Goal: Task Accomplishment & Management: Complete application form

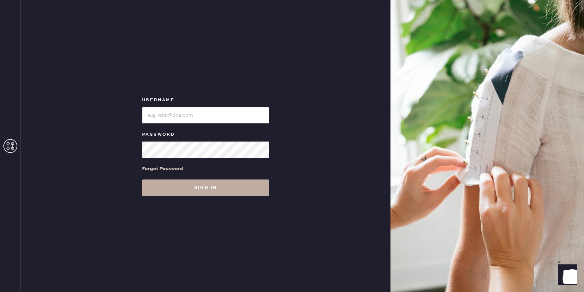
type input "reformationrittenhouse"
click at [210, 188] on button "Sign in" at bounding box center [205, 188] width 127 height 17
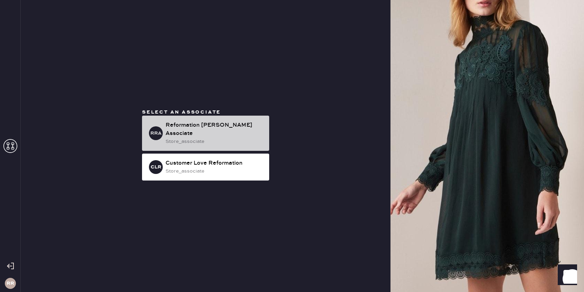
click at [203, 139] on div "store_associate" at bounding box center [215, 142] width 98 height 8
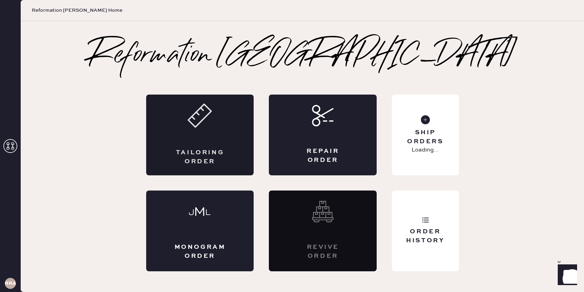
click at [206, 148] on div "Tailoring Order" at bounding box center [200, 135] width 108 height 81
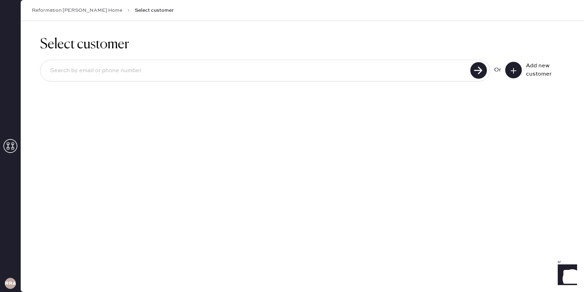
click at [416, 75] on input at bounding box center [257, 71] width 424 height 16
type input "[EMAIL_ADDRESS][DOMAIN_NAME]"
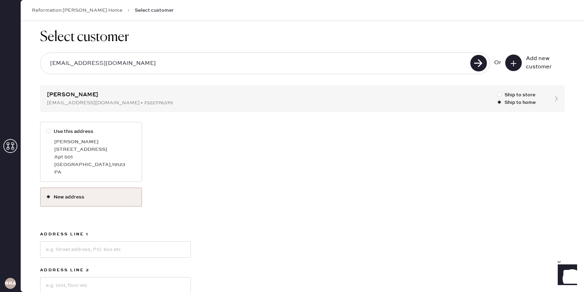
scroll to position [9, 0]
click at [118, 160] on div "[GEOGRAPHIC_DATA] , 19123" at bounding box center [95, 164] width 82 height 8
click at [46, 127] on input "Use this address" at bounding box center [46, 126] width 0 height 0
radio input "true"
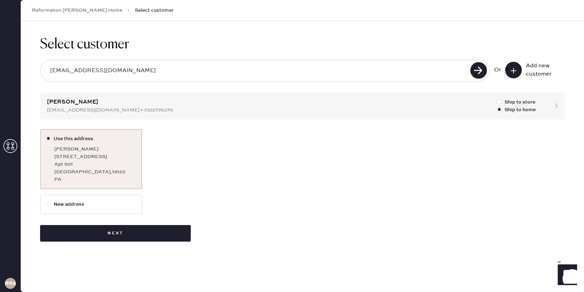
scroll to position [0, 0]
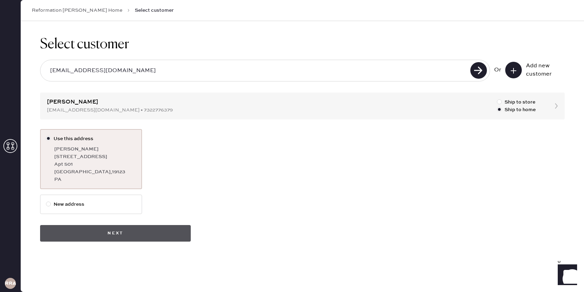
click at [102, 231] on button "Next" at bounding box center [115, 233] width 151 height 17
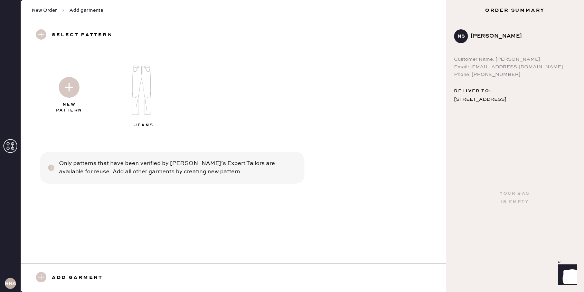
click at [148, 103] on img at bounding box center [144, 90] width 75 height 60
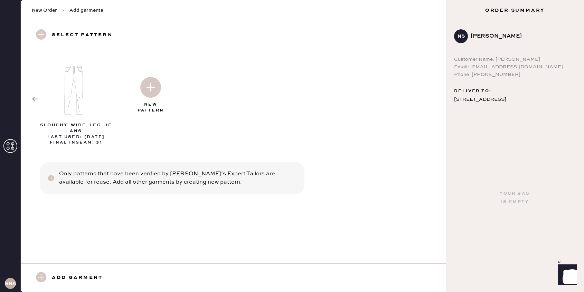
click at [151, 90] on img at bounding box center [150, 87] width 21 height 21
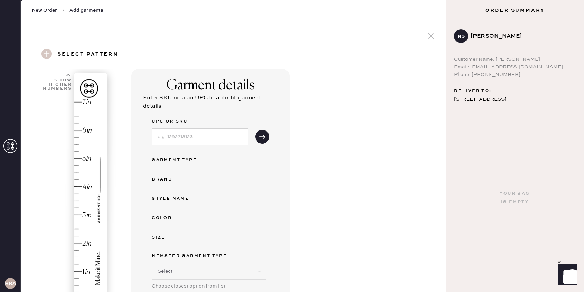
select select "2"
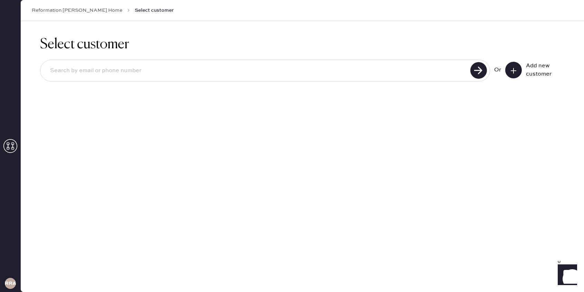
click at [104, 75] on input at bounding box center [257, 71] width 424 height 16
type input "[EMAIL_ADDRESS][DOMAIN_NAME]"
click at [479, 75] on use at bounding box center [478, 70] width 17 height 17
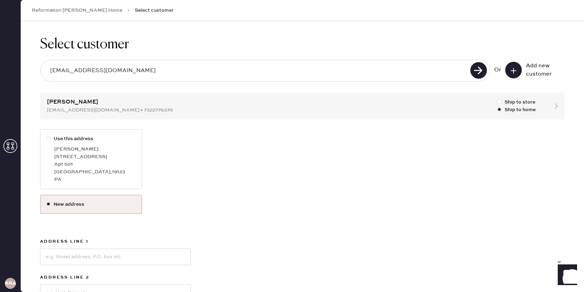
click at [89, 174] on div "[GEOGRAPHIC_DATA] , 19123" at bounding box center [95, 172] width 82 height 8
click at [46, 135] on input "Use this address" at bounding box center [46, 135] width 0 height 0
radio input "true"
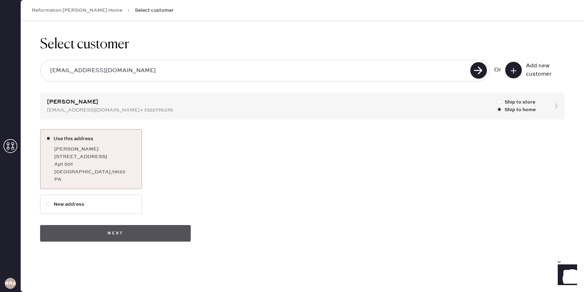
click at [100, 236] on button "Next" at bounding box center [115, 233] width 151 height 17
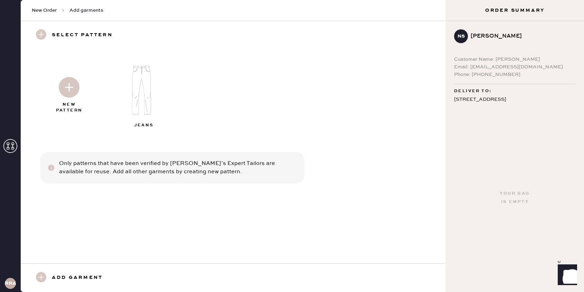
click at [69, 93] on img at bounding box center [69, 87] width 21 height 21
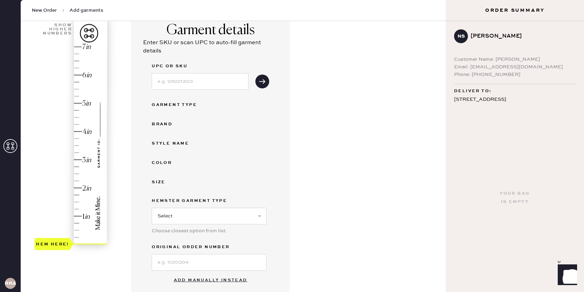
scroll to position [57, 0]
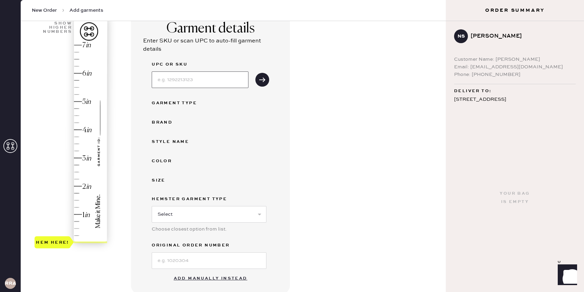
click at [179, 82] on input at bounding box center [200, 80] width 97 height 17
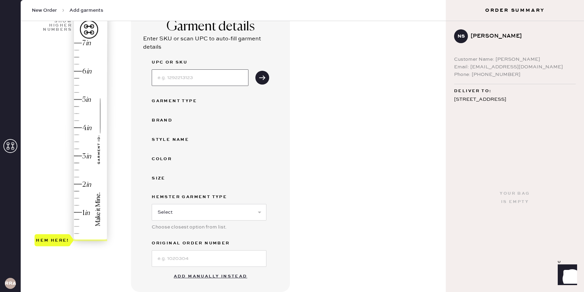
scroll to position [94, 0]
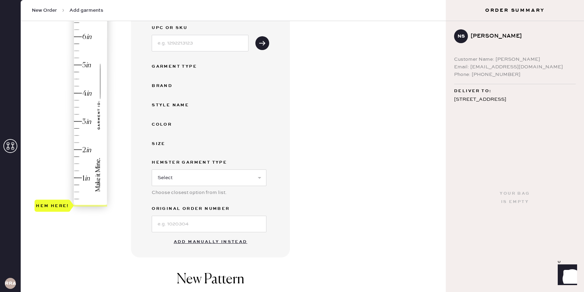
click at [223, 241] on button "Add manually instead" at bounding box center [211, 242] width 82 height 14
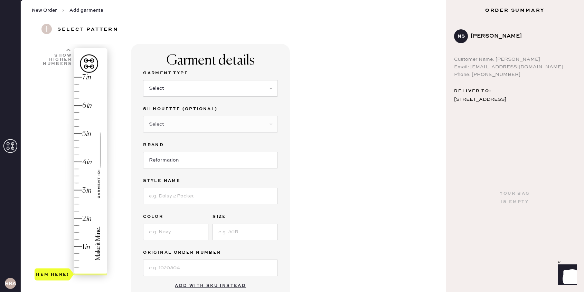
scroll to position [25, 0]
click at [197, 87] on select "Select Basic Skirt Jeans Leggings Pants Shorts Basic Sleeved Dress Basic Sleeve…" at bounding box center [210, 88] width 135 height 17
select select "2"
click at [143, 80] on select "Select Basic Skirt Jeans Leggings Pants Shorts Basic Sleeved Dress Basic Sleeve…" at bounding box center [210, 88] width 135 height 17
click at [172, 122] on select "Select Shorts Cropped Flare Boot Cut Straight Skinny Other" at bounding box center [210, 124] width 135 height 17
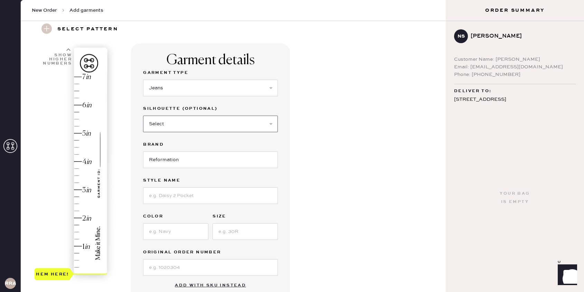
select select "other"
click at [143, 116] on select "Select Shorts Cropped Flare Boot Cut Straight Skinny Other" at bounding box center [210, 124] width 135 height 17
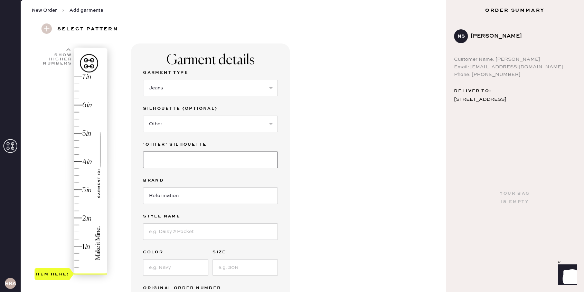
click at [173, 160] on input at bounding box center [210, 160] width 135 height 17
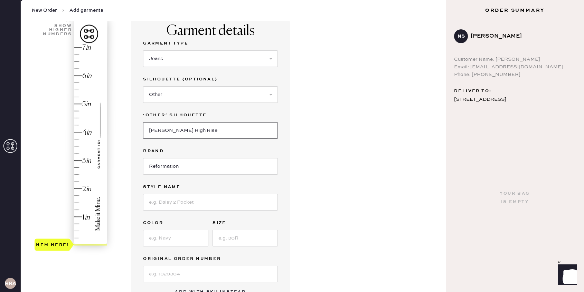
scroll to position [67, 0]
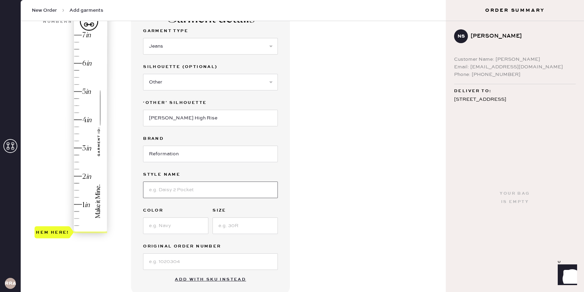
click at [169, 192] on input at bounding box center [210, 190] width 135 height 17
click at [173, 124] on input "[PERSON_NAME] High Rise" at bounding box center [210, 118] width 135 height 17
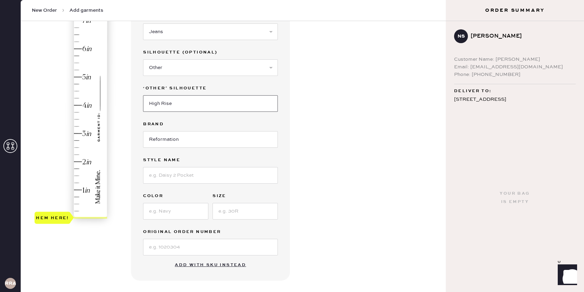
scroll to position [92, 0]
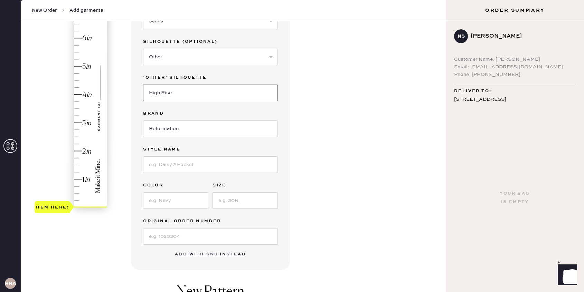
type input "High Rise"
click at [168, 167] on input at bounding box center [210, 165] width 135 height 17
type input "[PERSON_NAME]"
click at [154, 93] on input "High Rise" at bounding box center [210, 93] width 135 height 17
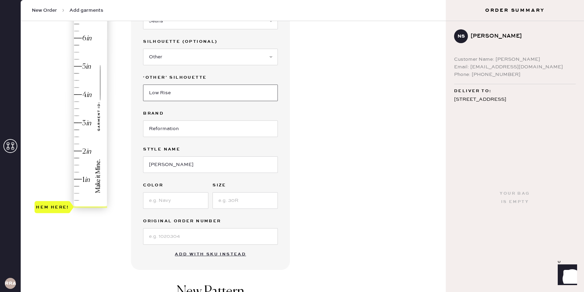
click at [179, 92] on input "Low Rise" at bounding box center [210, 93] width 135 height 17
type input "Low Rise Wide Leg"
click at [163, 167] on input "[PERSON_NAME]" at bounding box center [210, 165] width 135 height 17
type input "[PERSON_NAME] Rise Slouchy Wide Leg"
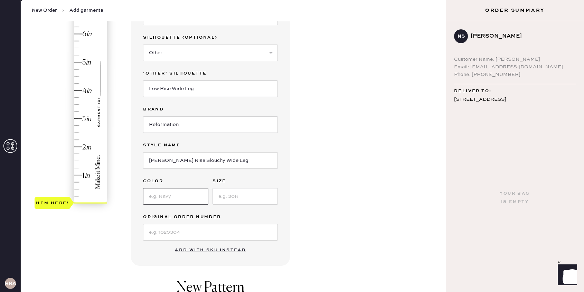
click at [173, 195] on input at bounding box center [175, 196] width 65 height 17
type input "Maggiore"
click at [245, 196] on input at bounding box center [245, 196] width 65 height 17
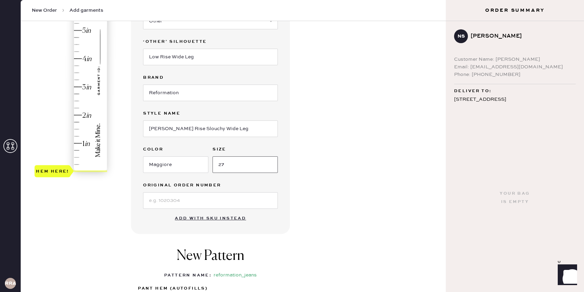
scroll to position [129, 0]
type input "27"
click at [201, 198] on input at bounding box center [210, 200] width 135 height 17
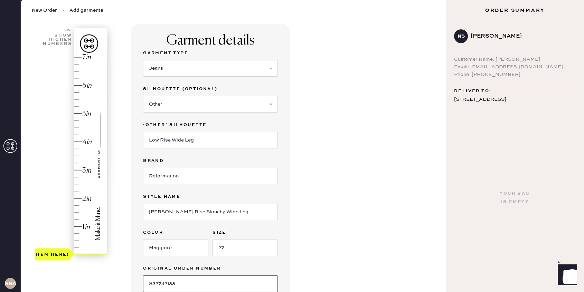
scroll to position [48, 0]
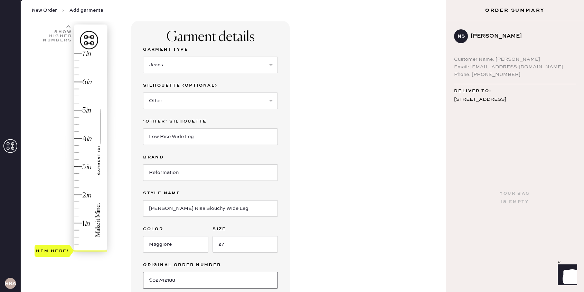
type input "S32742188"
type input "1.75"
click at [75, 198] on div "Hem here!" at bounding box center [72, 153] width 74 height 204
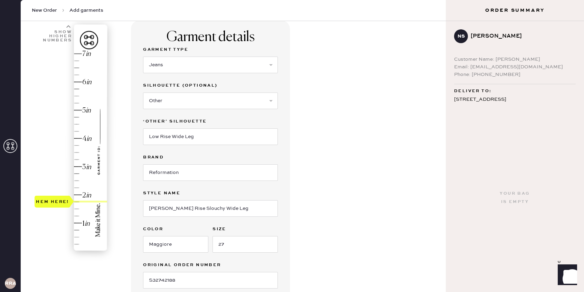
click at [74, 198] on div "Hem here!" at bounding box center [72, 153] width 74 height 204
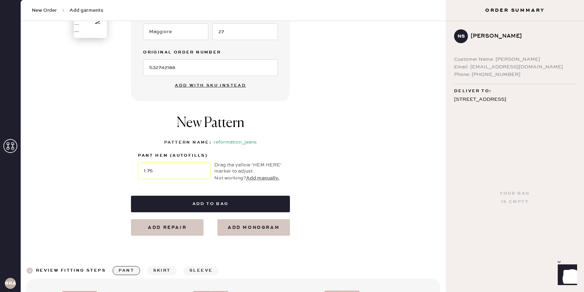
scroll to position [262, 0]
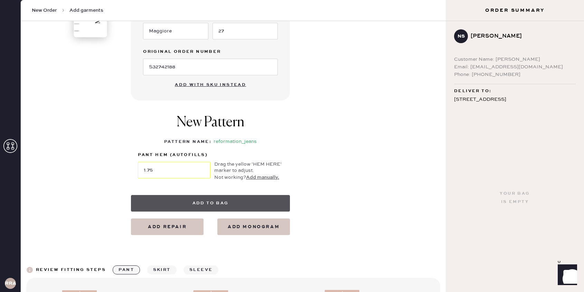
click at [245, 204] on button "Add to bag" at bounding box center [210, 203] width 159 height 17
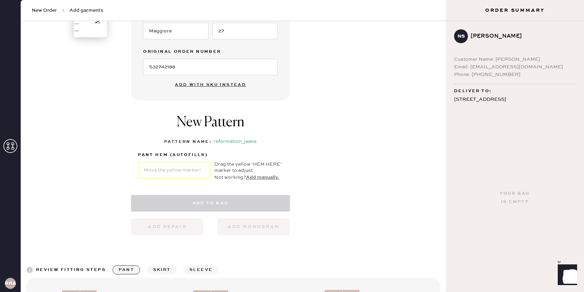
select select "2"
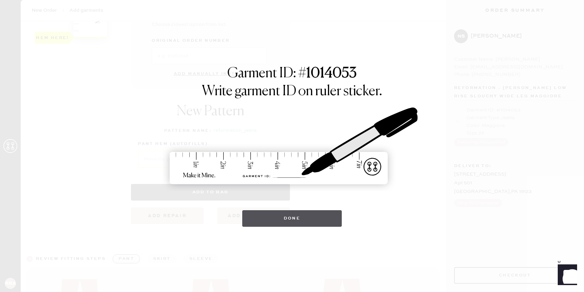
click at [299, 216] on button "Done" at bounding box center [292, 218] width 100 height 17
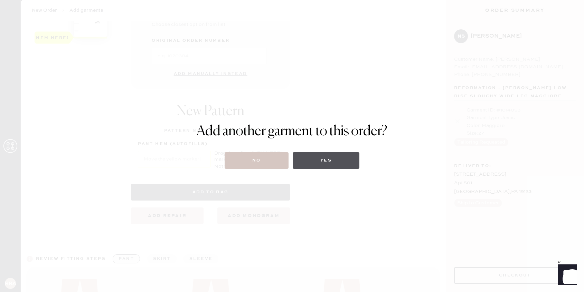
click at [315, 160] on button "Yes" at bounding box center [326, 160] width 67 height 17
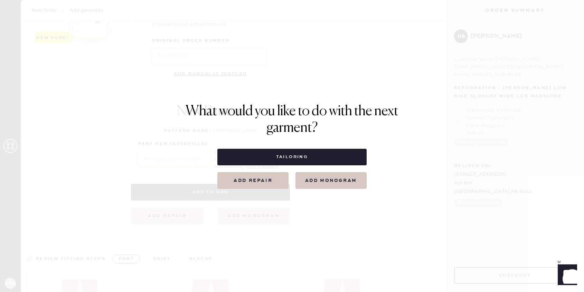
click at [315, 160] on button "Tailoring" at bounding box center [291, 157] width 149 height 17
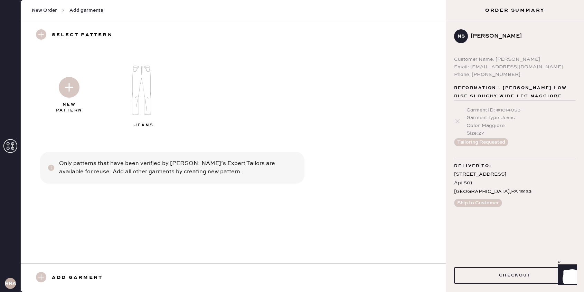
click at [73, 94] on img at bounding box center [69, 87] width 21 height 21
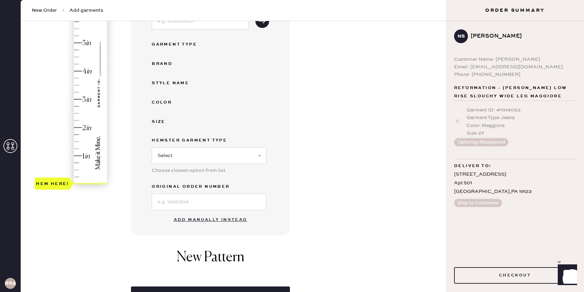
scroll to position [184, 0]
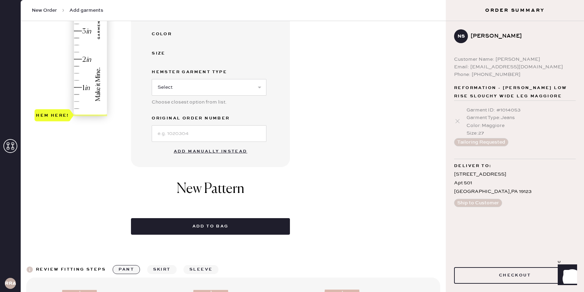
click at [194, 152] on button "Add manually instead" at bounding box center [211, 152] width 82 height 14
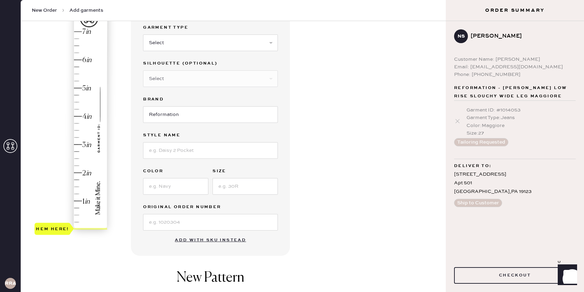
scroll to position [45, 0]
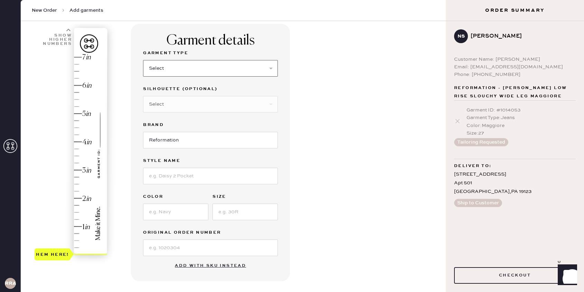
click at [181, 70] on select "Select Basic Skirt Jeans Leggings Pants Shorts Basic Sleeved Dress Basic Sleeve…" at bounding box center [210, 68] width 135 height 17
select select "2"
click at [143, 60] on select "Select Basic Skirt Jeans Leggings Pants Shorts Basic Sleeved Dress Basic Sleeve…" at bounding box center [210, 68] width 135 height 17
click at [178, 107] on select "Select Shorts Cropped Flare Boot Cut Straight Skinny Other" at bounding box center [210, 104] width 135 height 17
select select "5"
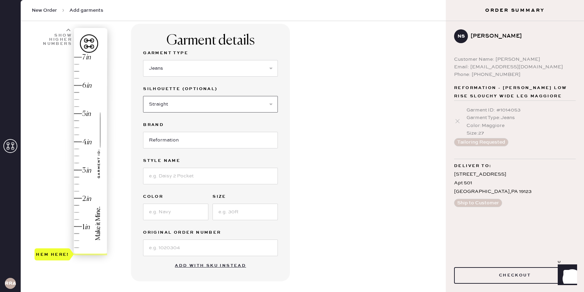
click at [143, 96] on select "Select Shorts Cropped Flare Boot Cut Straight Skinny Other" at bounding box center [210, 104] width 135 height 17
click at [172, 176] on input at bounding box center [210, 176] width 135 height 17
type input "Val 90's Mid Rise Straight [PERSON_NAME]"
click at [176, 216] on input at bounding box center [175, 212] width 65 height 17
type input "Mole"
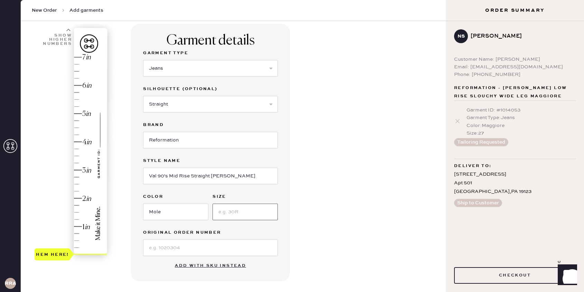
click at [226, 211] on input at bounding box center [245, 212] width 65 height 17
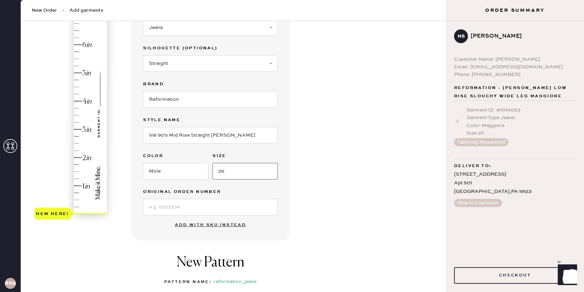
scroll to position [122, 0]
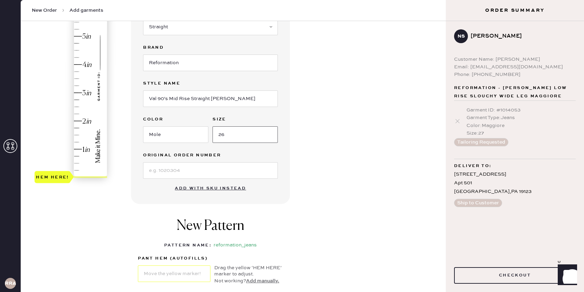
type input "26"
click at [183, 174] on input at bounding box center [210, 170] width 135 height 17
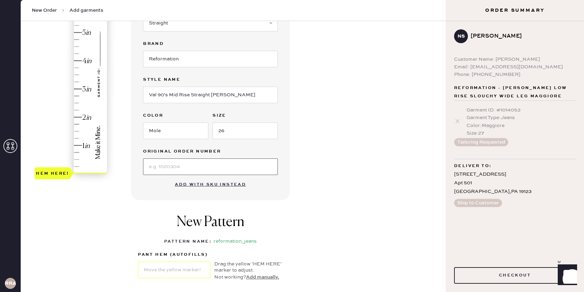
scroll to position [127, 0]
click at [500, 113] on div "Garment ID : # 1014053" at bounding box center [520, 110] width 109 height 8
click at [179, 170] on input at bounding box center [210, 166] width 135 height 17
click at [165, 166] on input "@3274188" at bounding box center [210, 166] width 135 height 17
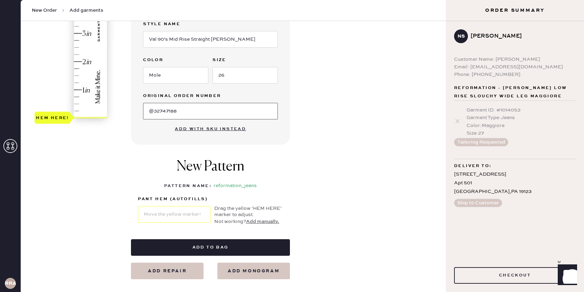
scroll to position [188, 0]
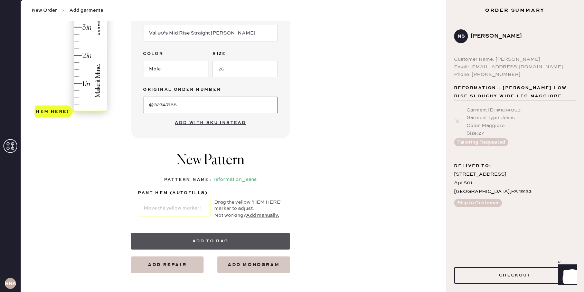
type input "@32747188"
click at [189, 241] on button "Add to bag" at bounding box center [210, 241] width 159 height 17
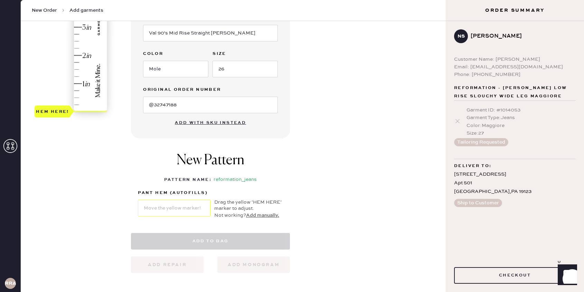
select select "2"
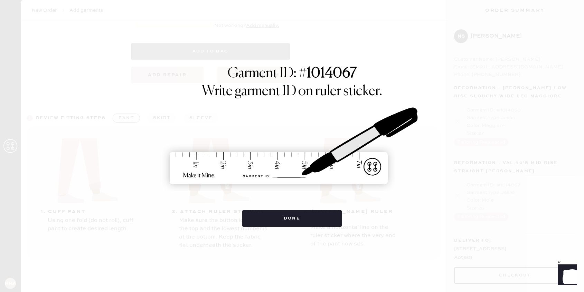
scroll to position [415, 0]
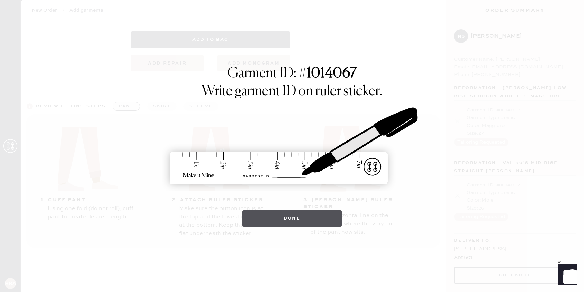
click at [285, 219] on button "Done" at bounding box center [292, 218] width 100 height 17
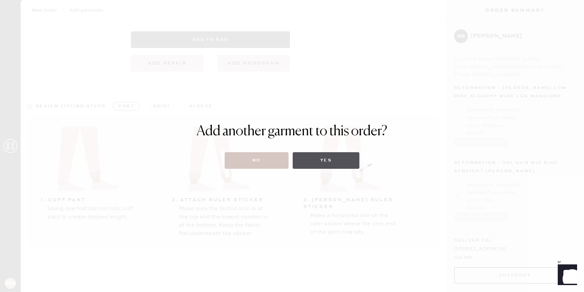
click at [320, 159] on button "Yes" at bounding box center [326, 160] width 67 height 17
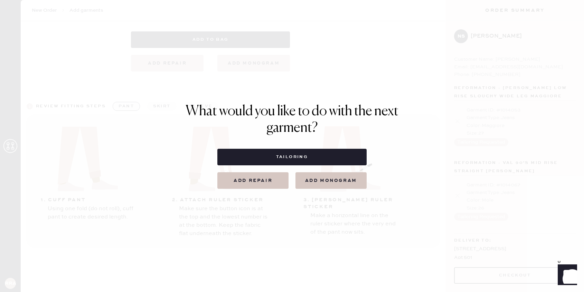
click at [265, 184] on button "Add repair" at bounding box center [252, 180] width 71 height 17
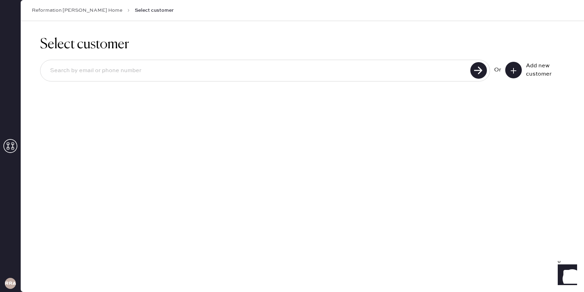
click at [515, 73] on icon at bounding box center [513, 70] width 7 height 7
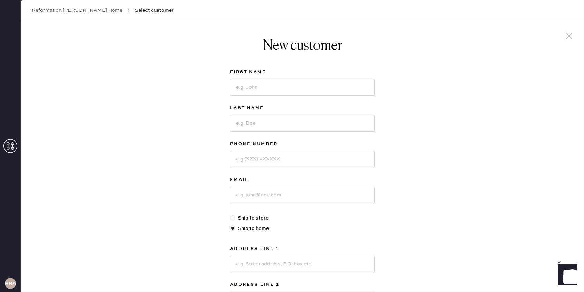
click at [567, 37] on icon at bounding box center [569, 36] width 10 height 10
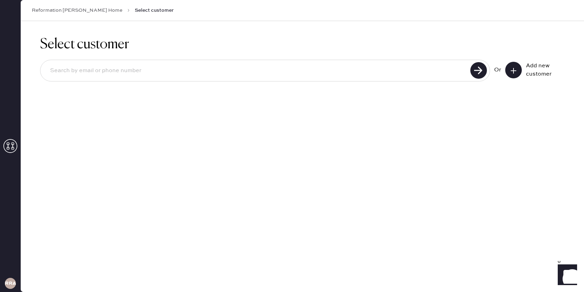
click at [303, 70] on input at bounding box center [257, 71] width 424 height 16
type input "[EMAIL_ADDRESS][DOMAIN_NAME]"
click at [485, 71] on use at bounding box center [478, 70] width 17 height 17
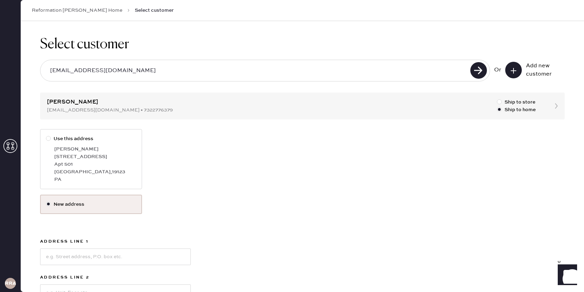
click at [117, 167] on div "Apt 501" at bounding box center [95, 165] width 82 height 8
click at [46, 135] on input "Use this address" at bounding box center [46, 135] width 0 height 0
radio input "true"
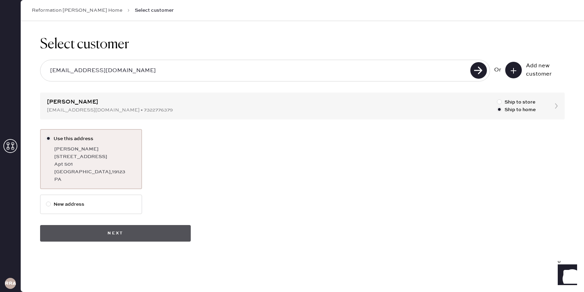
click at [111, 236] on button "Next" at bounding box center [115, 233] width 151 height 17
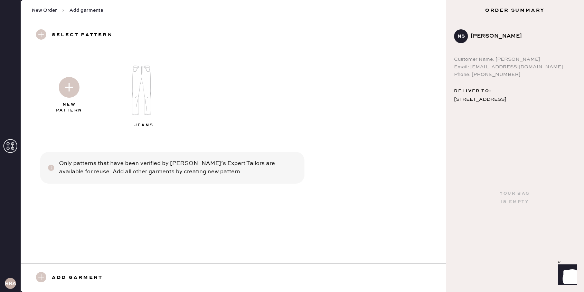
click at [67, 93] on img at bounding box center [69, 87] width 21 height 21
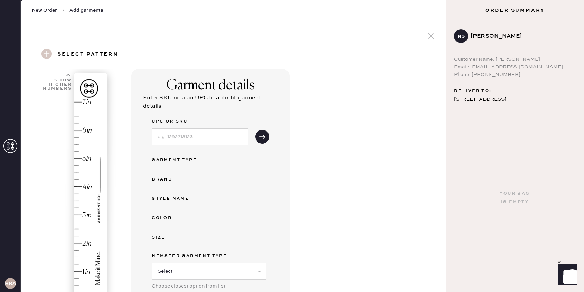
scroll to position [50, 0]
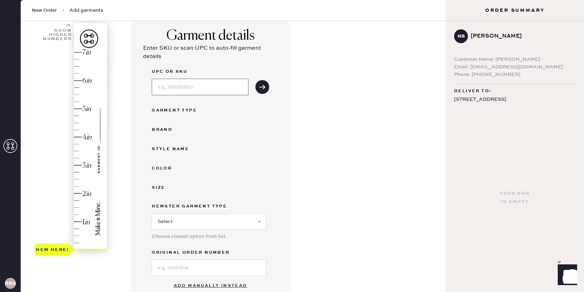
click at [172, 91] on input at bounding box center [200, 87] width 97 height 17
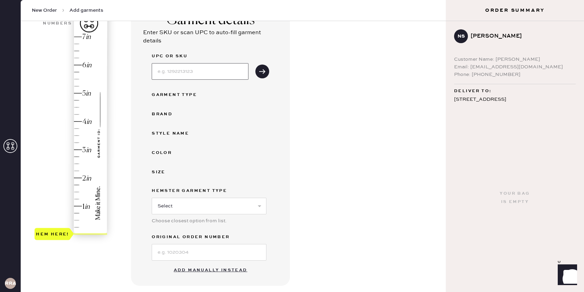
scroll to position [67, 0]
click at [175, 249] on input at bounding box center [209, 251] width 115 height 17
type input "#"
click at [170, 66] on input at bounding box center [200, 70] width 97 height 17
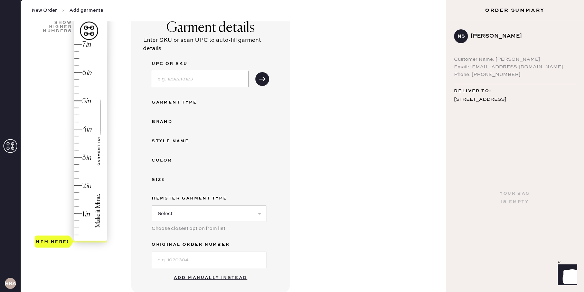
scroll to position [127, 0]
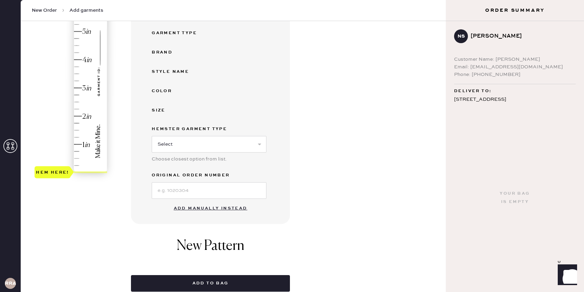
click at [197, 209] on button "Add manually instead" at bounding box center [211, 209] width 82 height 14
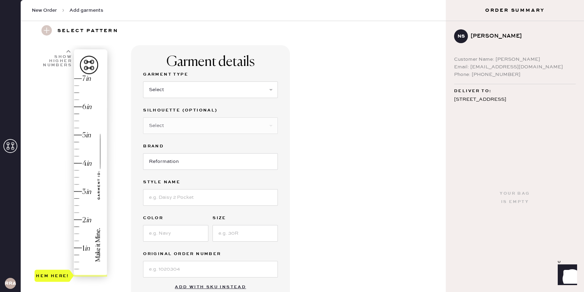
scroll to position [0, 0]
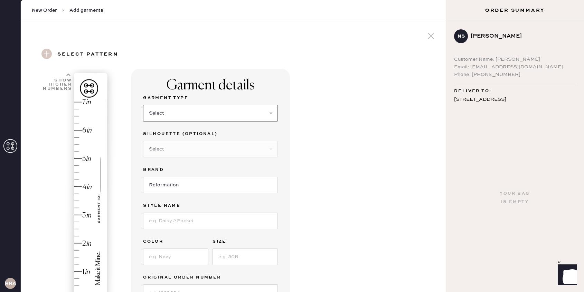
click at [185, 115] on select "Select Basic Skirt Jeans Leggings Pants Shorts Basic Sleeved Dress Basic Sleeve…" at bounding box center [210, 113] width 135 height 17
select select "2"
click at [143, 105] on select "Select Basic Skirt Jeans Leggings Pants Shorts Basic Sleeved Dress Basic Sleeve…" at bounding box center [210, 113] width 135 height 17
click at [169, 147] on select "Select Shorts Cropped Flare Boot Cut Straight Skinny Other" at bounding box center [210, 149] width 135 height 17
select select "other"
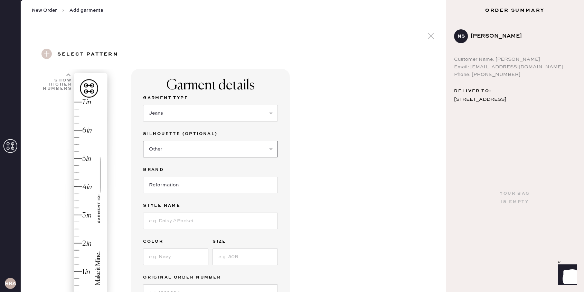
click at [143, 141] on select "Select Shorts Cropped Flare Boot Cut Straight Skinny Other" at bounding box center [210, 149] width 135 height 17
click at [174, 189] on input at bounding box center [210, 185] width 135 height 17
type input "Low Rise Wide Leg"
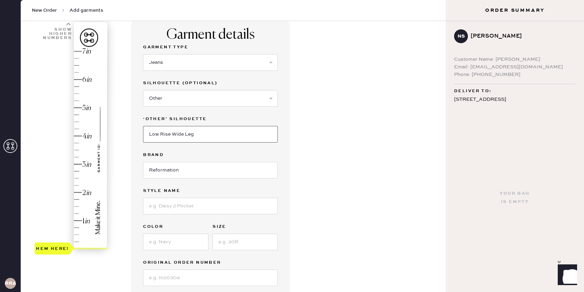
scroll to position [53, 0]
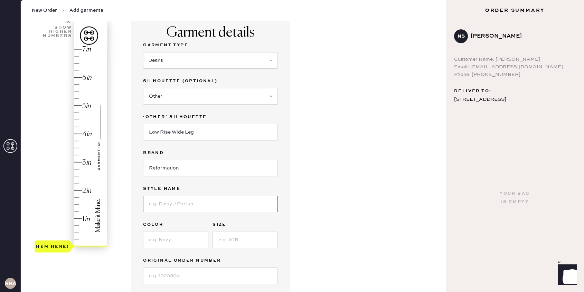
click at [172, 206] on input at bounding box center [210, 204] width 135 height 17
click at [166, 202] on input "[PERSON_NAME] High Rise Slouchy Wide Leg Jeans" at bounding box center [210, 204] width 135 height 17
type input "[PERSON_NAME] Rise Slouchy Wide Leg Jeans"
click at [172, 238] on input at bounding box center [175, 240] width 65 height 17
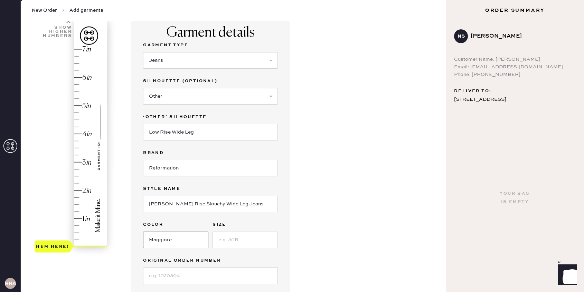
type input "Maggiore"
click at [221, 240] on input at bounding box center [245, 240] width 65 height 17
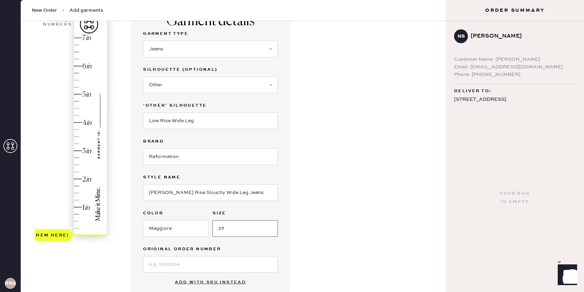
scroll to position [74, 0]
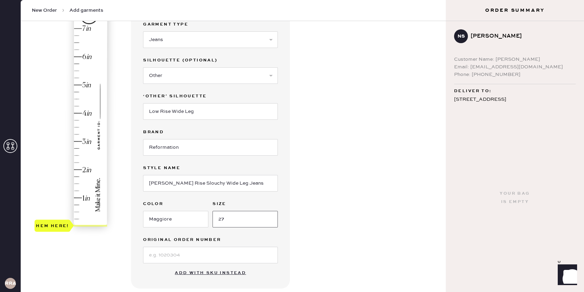
type input "27"
click at [186, 258] on input at bounding box center [210, 255] width 135 height 17
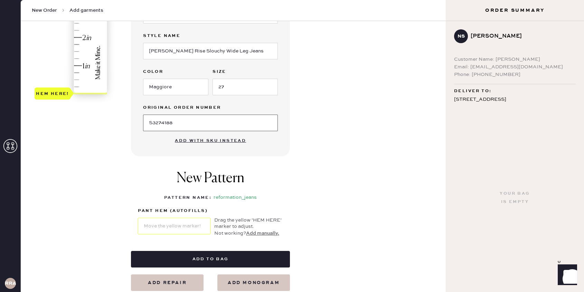
scroll to position [206, 0]
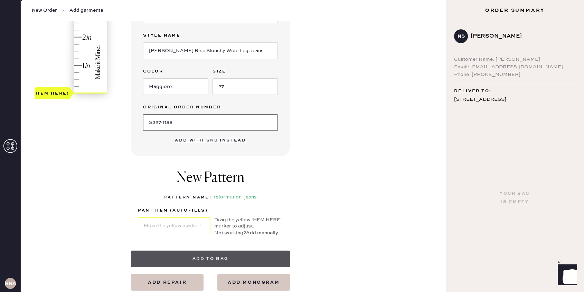
type input "S3274188"
click at [202, 258] on button "Add to bag" at bounding box center [210, 259] width 159 height 17
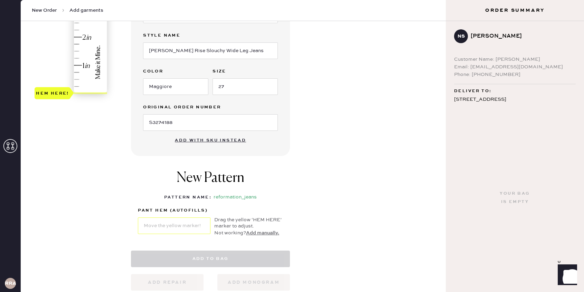
select select "2"
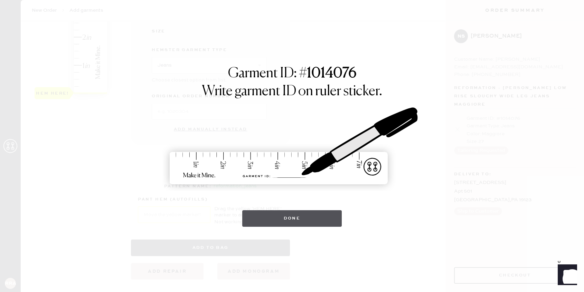
click at [264, 218] on button "Done" at bounding box center [292, 218] width 100 height 17
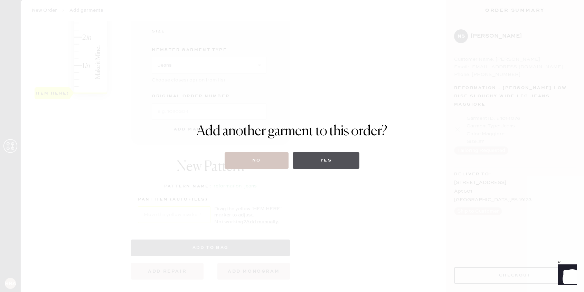
click at [317, 164] on button "Yes" at bounding box center [326, 160] width 67 height 17
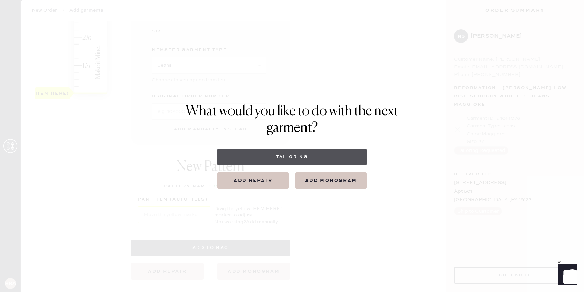
click at [306, 158] on button "Tailoring" at bounding box center [291, 157] width 149 height 17
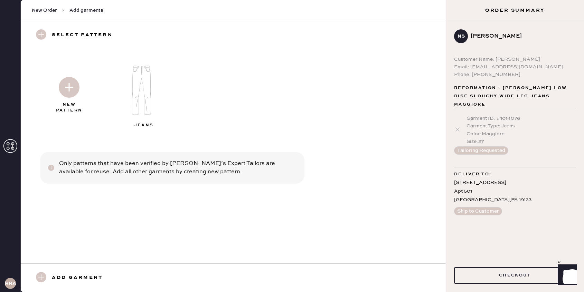
click at [73, 90] on img at bounding box center [69, 87] width 21 height 21
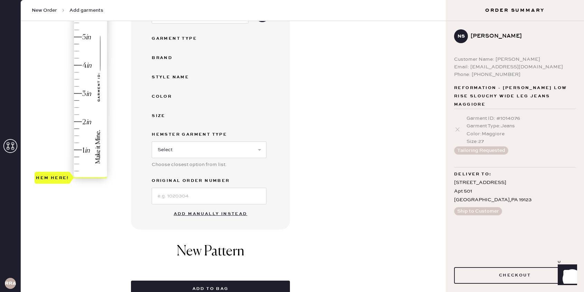
scroll to position [144, 0]
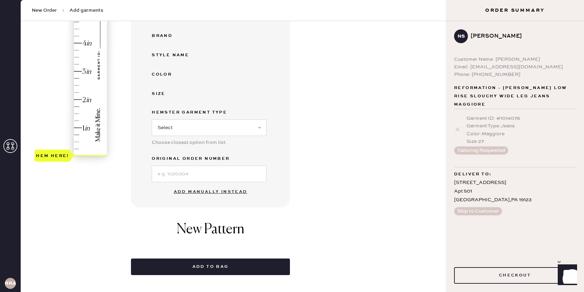
click at [187, 190] on button "Add manually instead" at bounding box center [211, 192] width 82 height 14
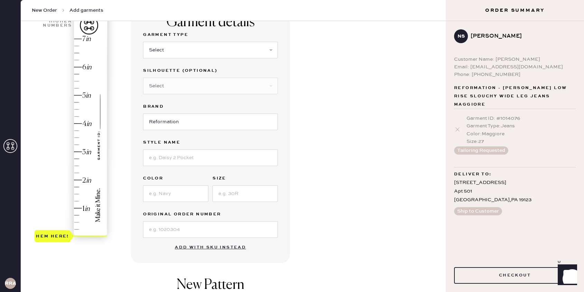
scroll to position [61, 0]
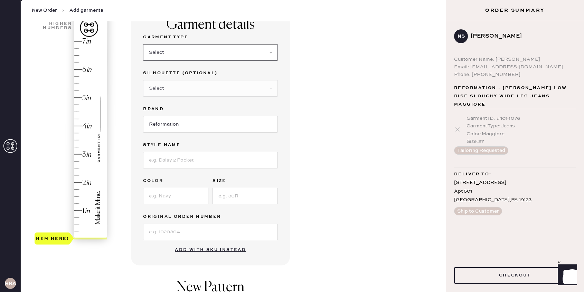
click at [175, 45] on select "Select Basic Skirt Jeans Leggings Pants Shorts Basic Sleeved Dress Basic Sleeve…" at bounding box center [210, 52] width 135 height 17
select select "2"
click at [143, 44] on select "Select Basic Skirt Jeans Leggings Pants Shorts Basic Sleeved Dress Basic Sleeve…" at bounding box center [210, 52] width 135 height 17
click at [167, 86] on select "Select Shorts Cropped Flare Boot Cut Straight Skinny Other" at bounding box center [210, 88] width 135 height 17
select select "5"
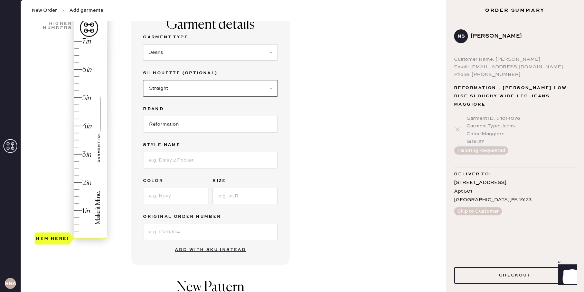
click at [143, 80] on select "Select Shorts Cropped Flare Boot Cut Straight Skinny Other" at bounding box center [210, 88] width 135 height 17
click at [164, 161] on input at bounding box center [210, 160] width 135 height 17
type input "Val 90's Mid Rise Straight [PERSON_NAME]"
click at [161, 197] on input at bounding box center [175, 196] width 65 height 17
type input "Mole"
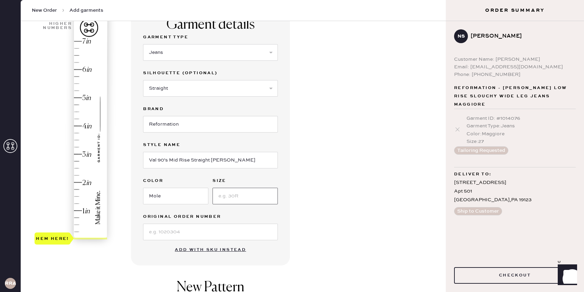
click at [244, 193] on input at bounding box center [245, 196] width 65 height 17
type input "26"
click at [186, 231] on input at bounding box center [210, 232] width 135 height 17
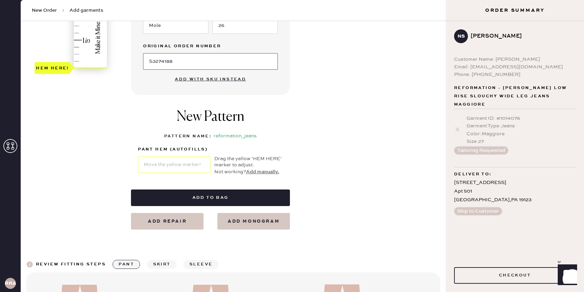
scroll to position [239, 0]
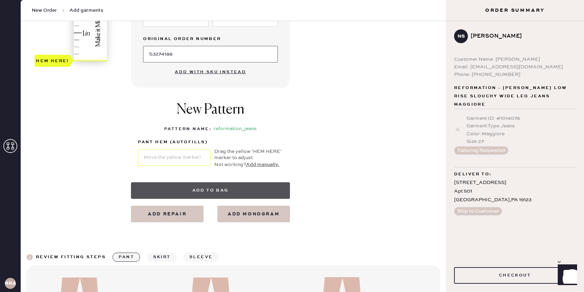
type input "S3274188"
click at [216, 191] on button "Add to bag" at bounding box center [210, 190] width 159 height 17
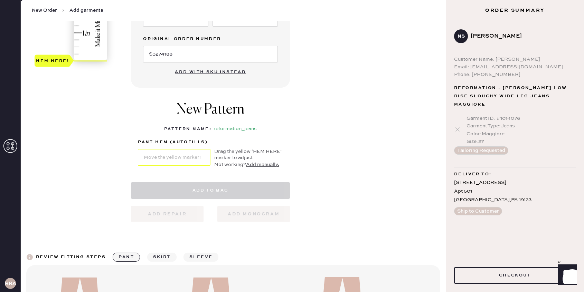
select select "2"
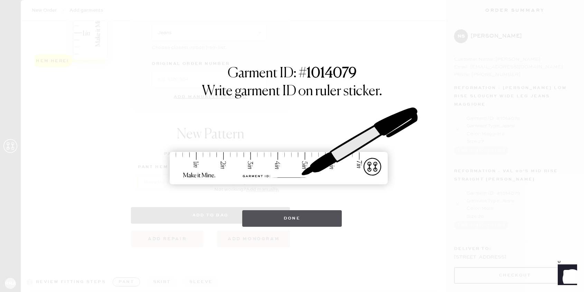
click at [272, 223] on button "Done" at bounding box center [292, 218] width 100 height 17
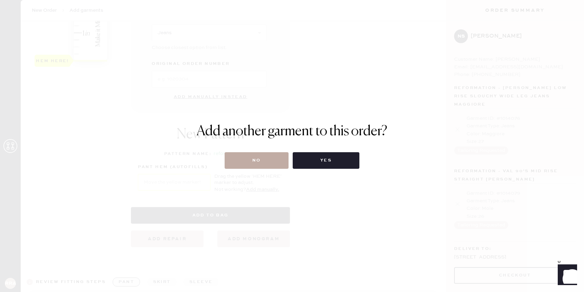
click at [265, 166] on button "No" at bounding box center [257, 160] width 64 height 17
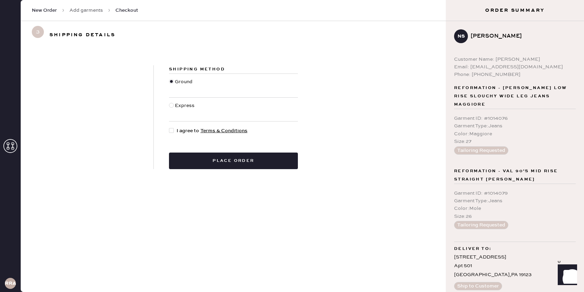
click at [174, 129] on div at bounding box center [173, 131] width 8 height 8
click at [169, 128] on input "I agree to Terms & Conditions" at bounding box center [169, 127] width 0 height 0
checkbox input "true"
click at [201, 164] on button "Place order" at bounding box center [233, 161] width 129 height 17
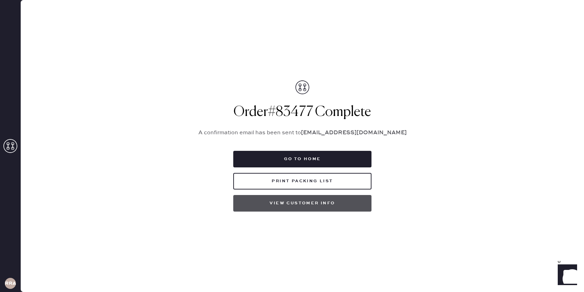
click at [257, 199] on button "View customer info" at bounding box center [302, 203] width 138 height 17
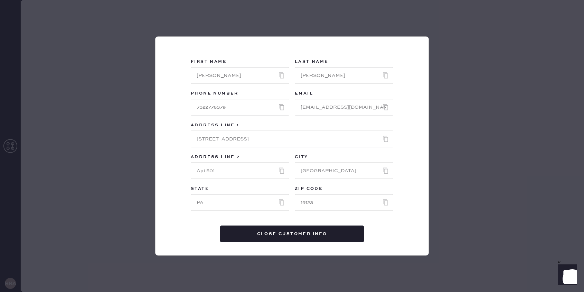
click at [487, 60] on div "First Name Last Name Phone Number Email Address Line 1 Address Line 2 City Stat…" at bounding box center [292, 146] width 584 height 292
